Goal: Information Seeking & Learning: Learn about a topic

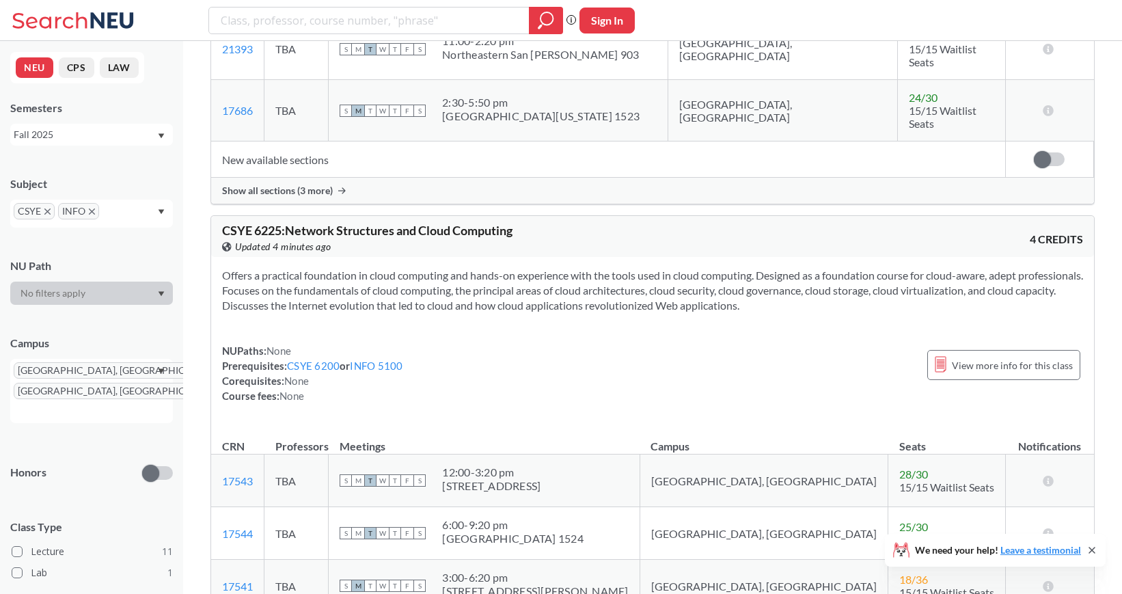
scroll to position [3286, 0]
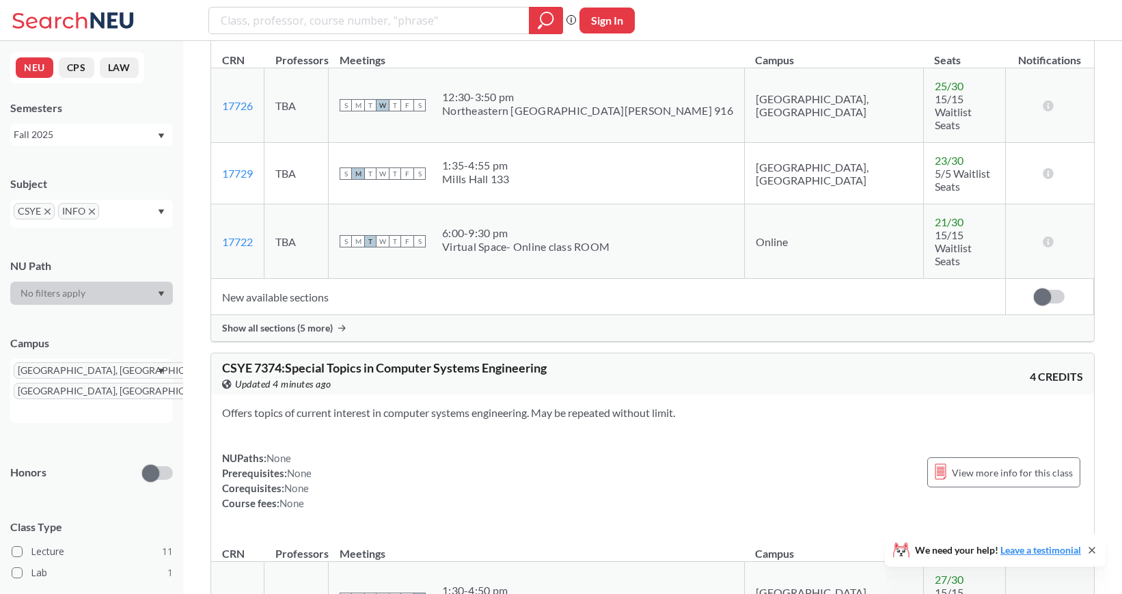
scroll to position [4654, 0]
drag, startPoint x: 904, startPoint y: 347, endPoint x: 846, endPoint y: 348, distance: 58.1
drag, startPoint x: 761, startPoint y: 410, endPoint x: 699, endPoint y: 407, distance: 63.0
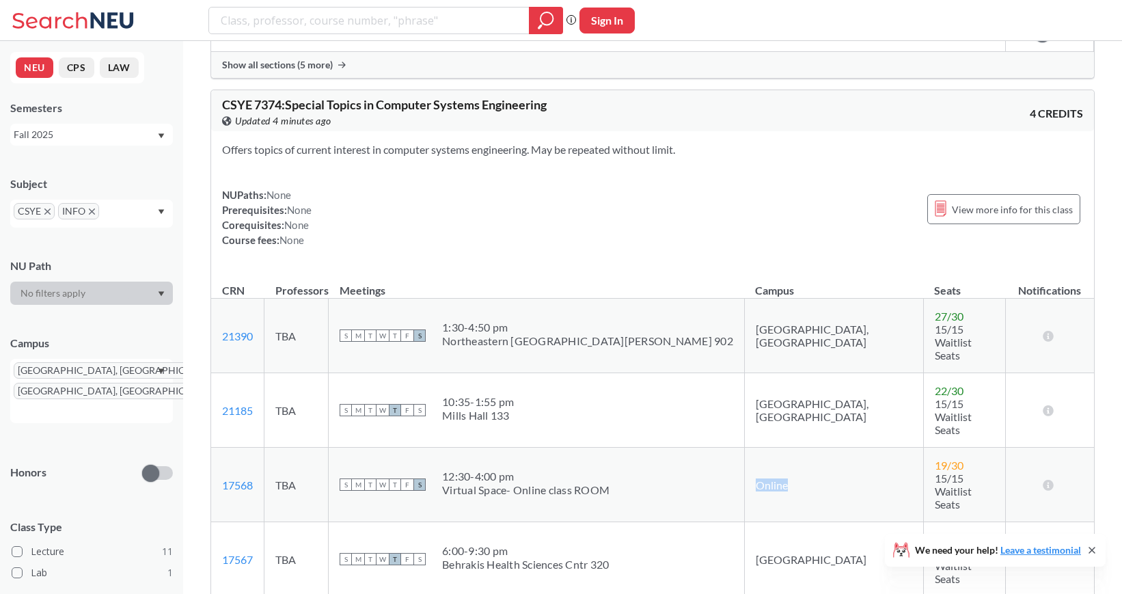
scroll to position [5354, 0]
